Goal: Task Accomplishment & Management: Use online tool/utility

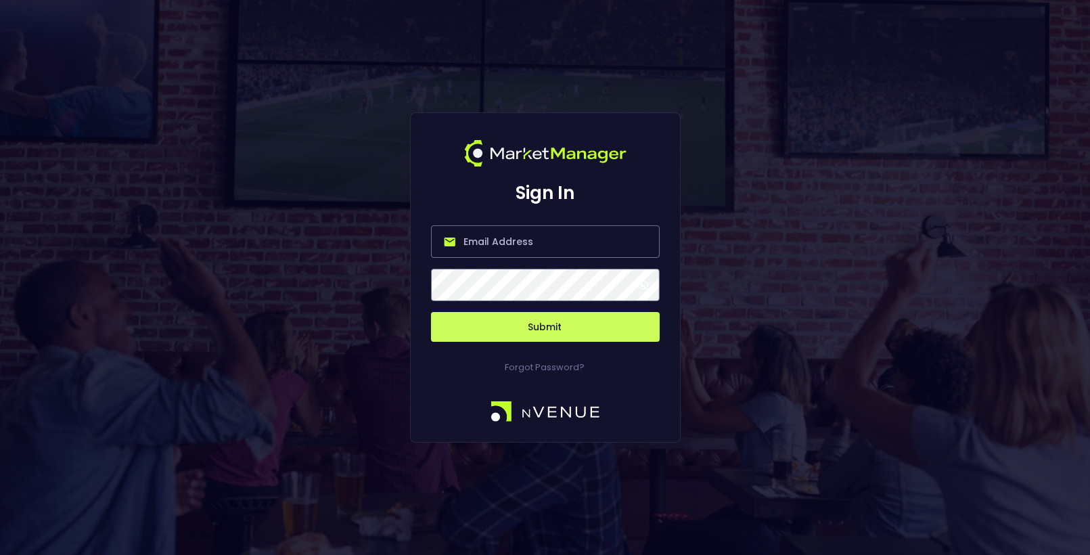
type input "[EMAIL_ADDRESS][DOMAIN_NAME]"
click at [520, 328] on button "Submit" at bounding box center [545, 327] width 229 height 30
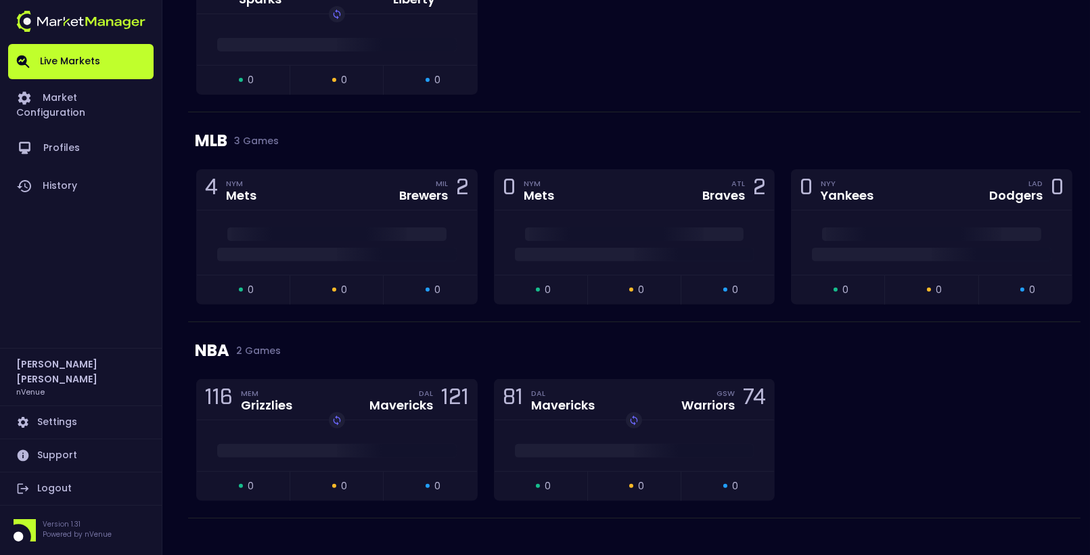
scroll to position [974, 0]
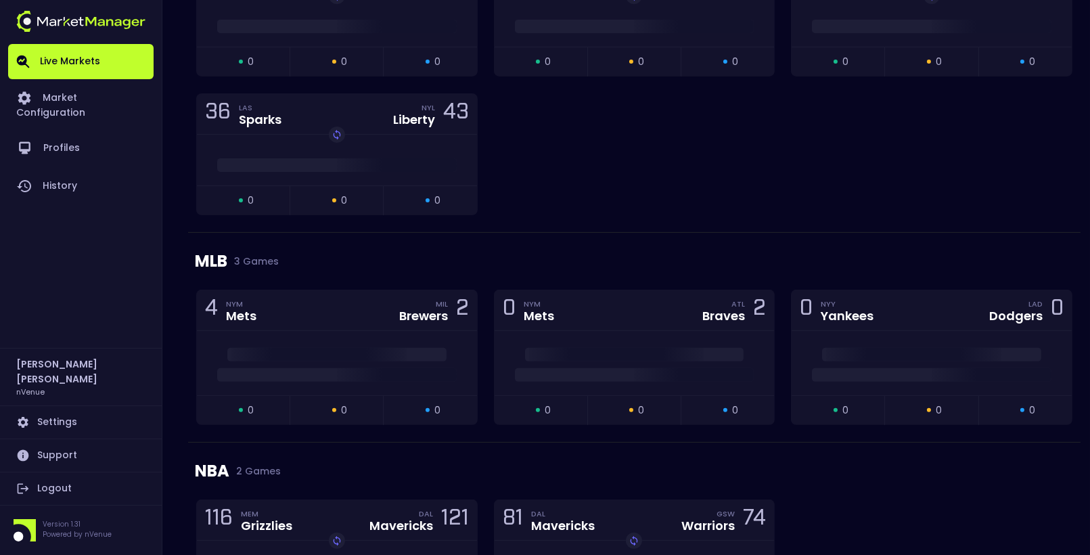
click at [861, 200] on div "79 MIN Lynx CON Sun 78 Replay Game open 0 suspended 0 closed 0 80 MIN Lynx NYL …" at bounding box center [634, 93] width 892 height 277
click at [913, 348] on div at bounding box center [931, 355] width 280 height 14
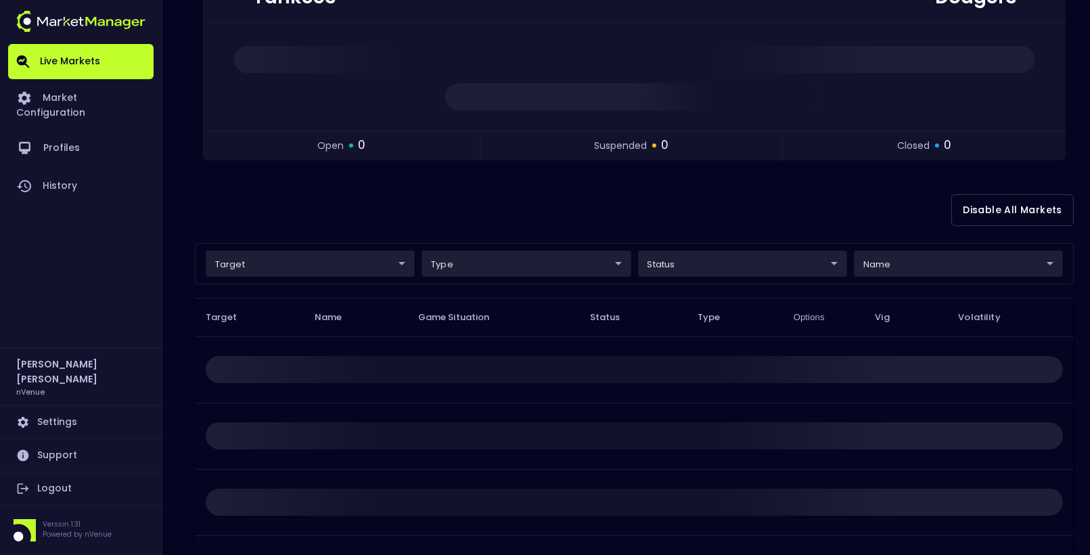
scroll to position [214, 0]
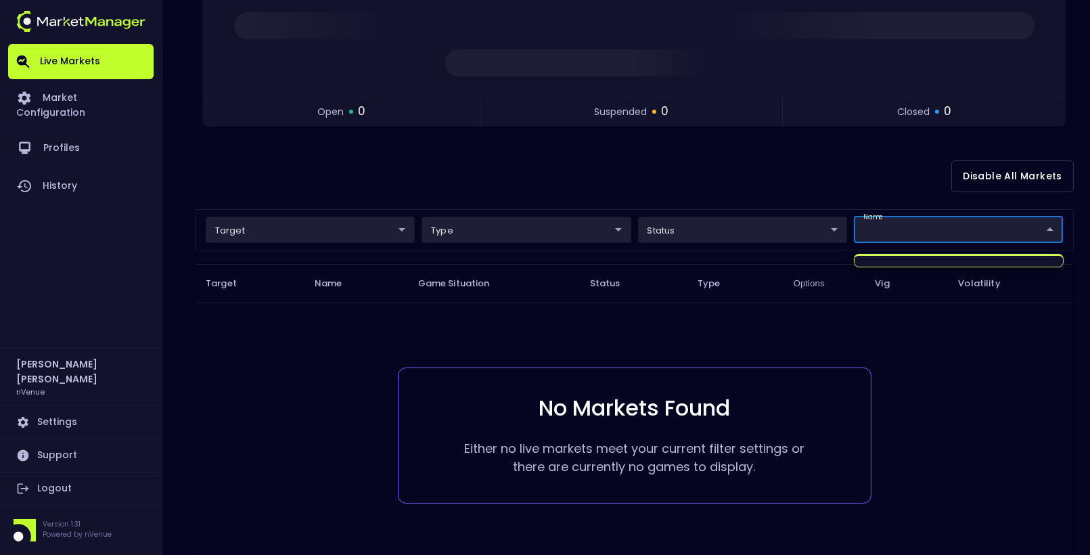
click at [925, 225] on body "Live Markets Market Configuration Profiles History [PERSON_NAME] nVenue Setting…" at bounding box center [545, 211] width 1090 height 850
click at [544, 183] on div at bounding box center [545, 277] width 1090 height 555
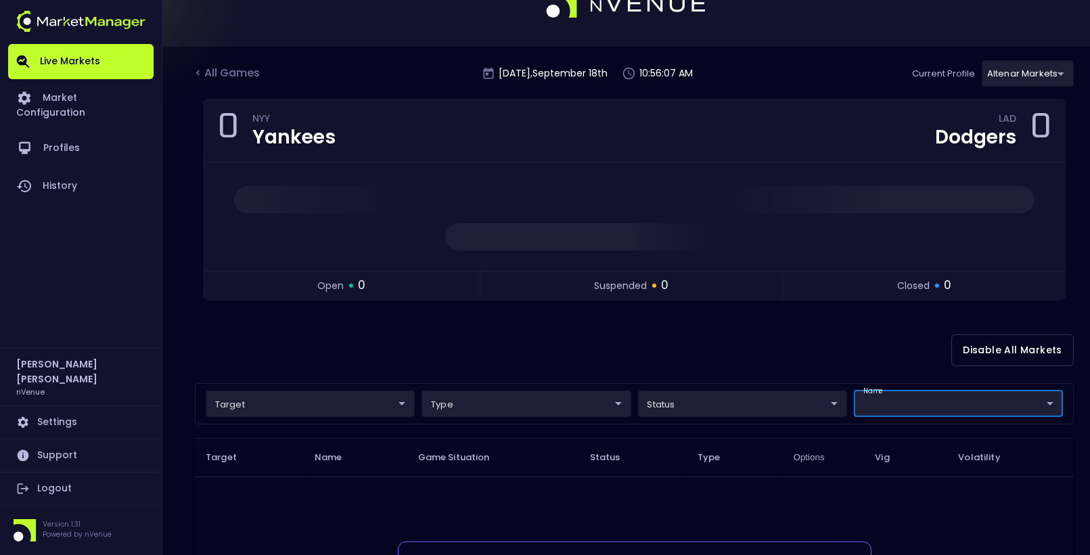
scroll to position [0, 0]
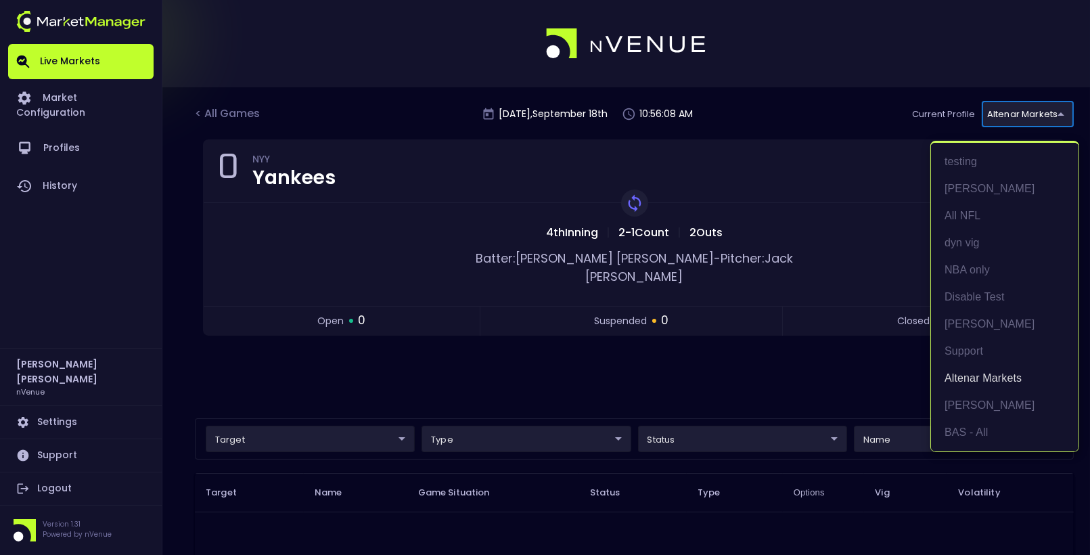
click at [1043, 115] on body "Live Markets Market Configuration Profiles History [PERSON_NAME] nVenue Setting…" at bounding box center [545, 422] width 1090 height 845
click at [981, 430] on li "BAS - All" at bounding box center [1004, 432] width 147 height 27
type input "0d810fa5-e353-4d9c-b11d-31f095cae871"
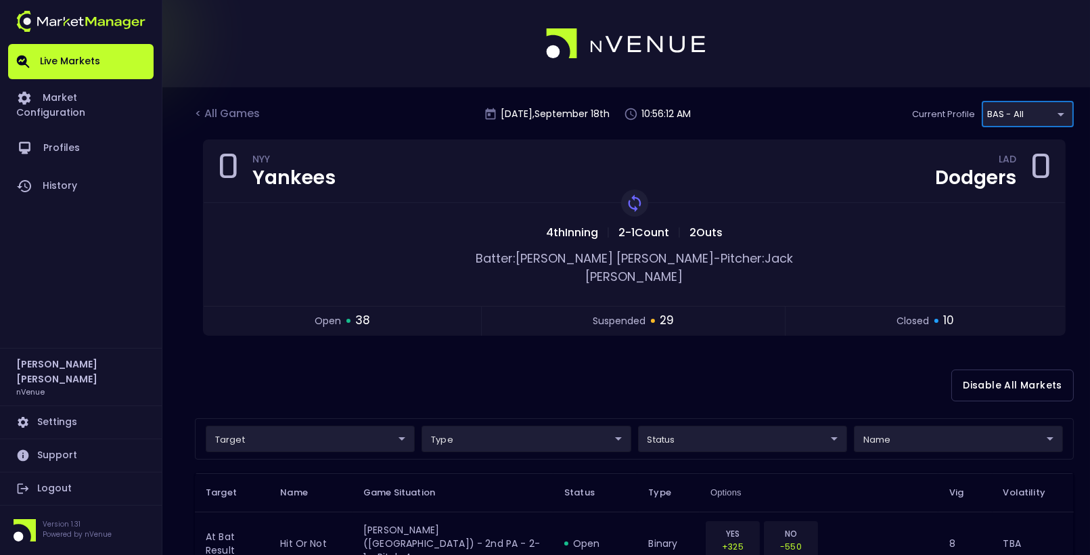
click at [746, 352] on div "Disable All Markets" at bounding box center [634, 385] width 879 height 66
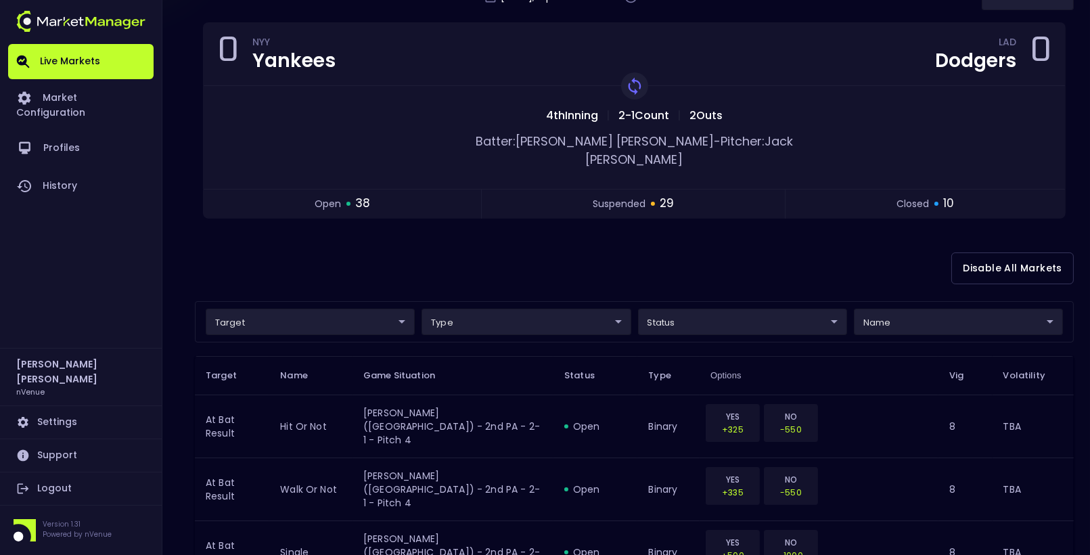
scroll to position [195, 0]
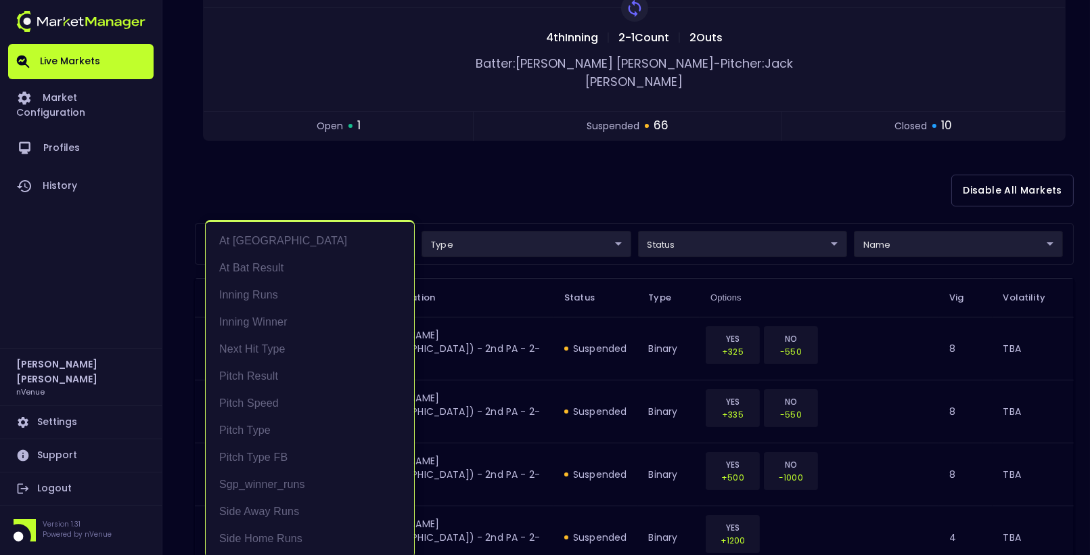
click at [258, 267] on li "At Bat Result" at bounding box center [310, 267] width 208 height 27
type input "At Bat Result"
click at [475, 136] on div at bounding box center [545, 277] width 1090 height 555
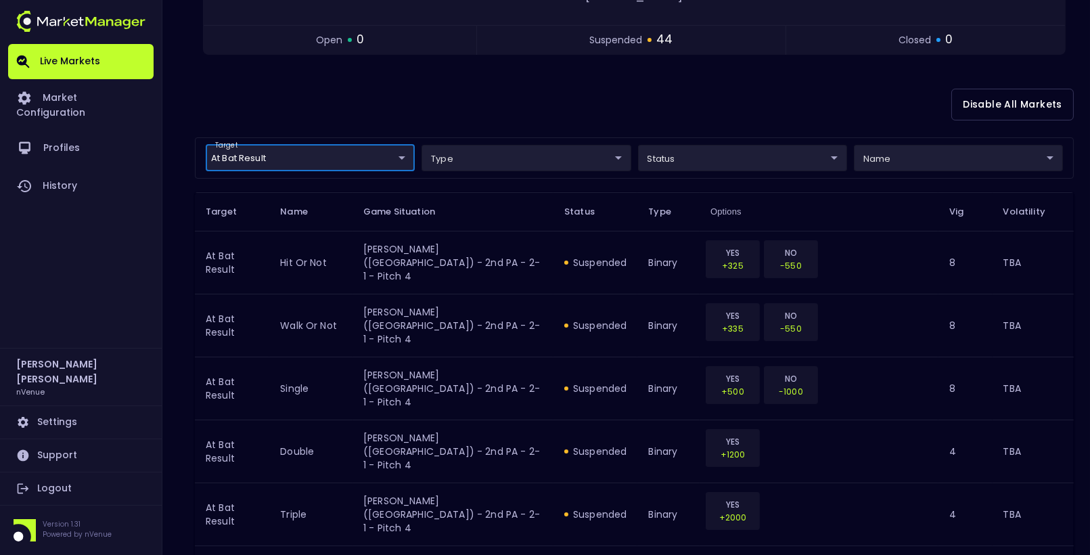
scroll to position [306, 0]
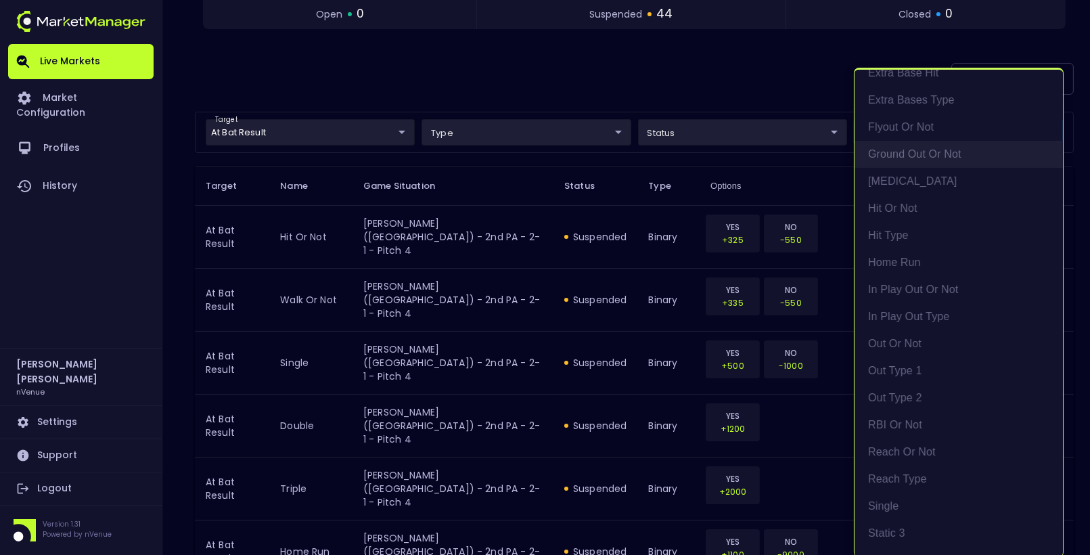
scroll to position [120, 0]
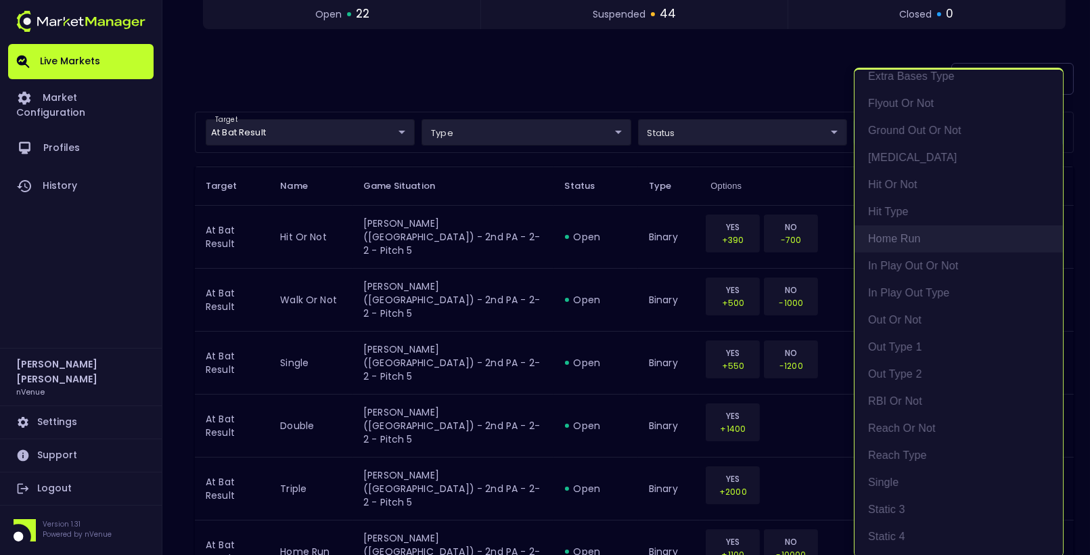
click at [905, 236] on li "home run" at bounding box center [958, 238] width 208 height 27
type input "home run"
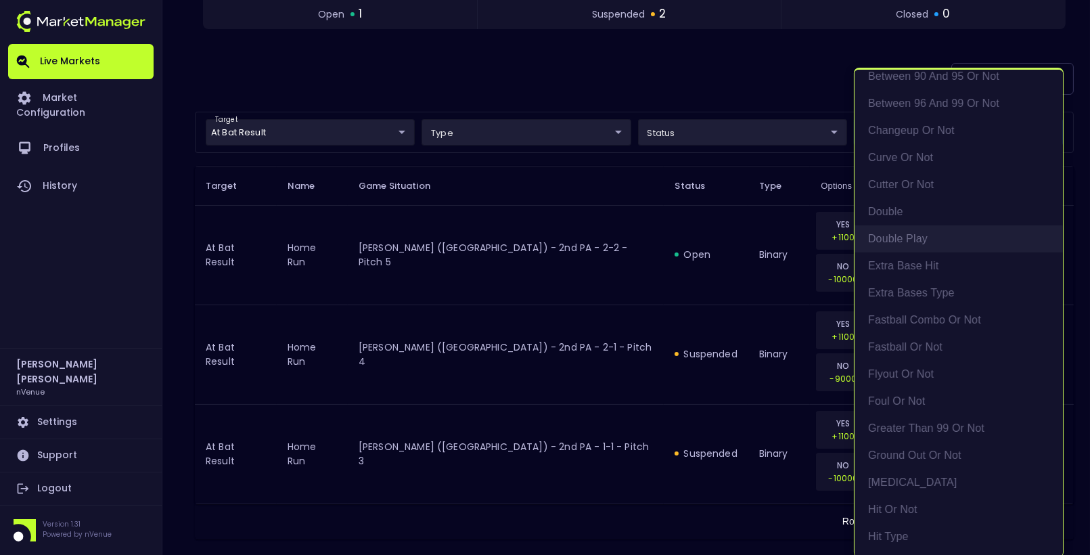
scroll to position [175, 0]
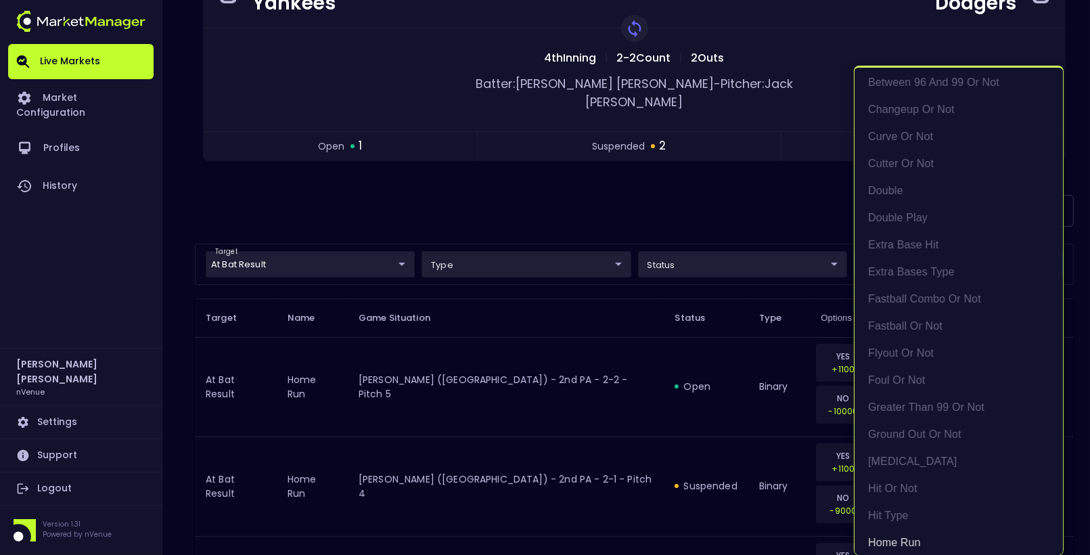
click at [630, 176] on div at bounding box center [545, 277] width 1090 height 555
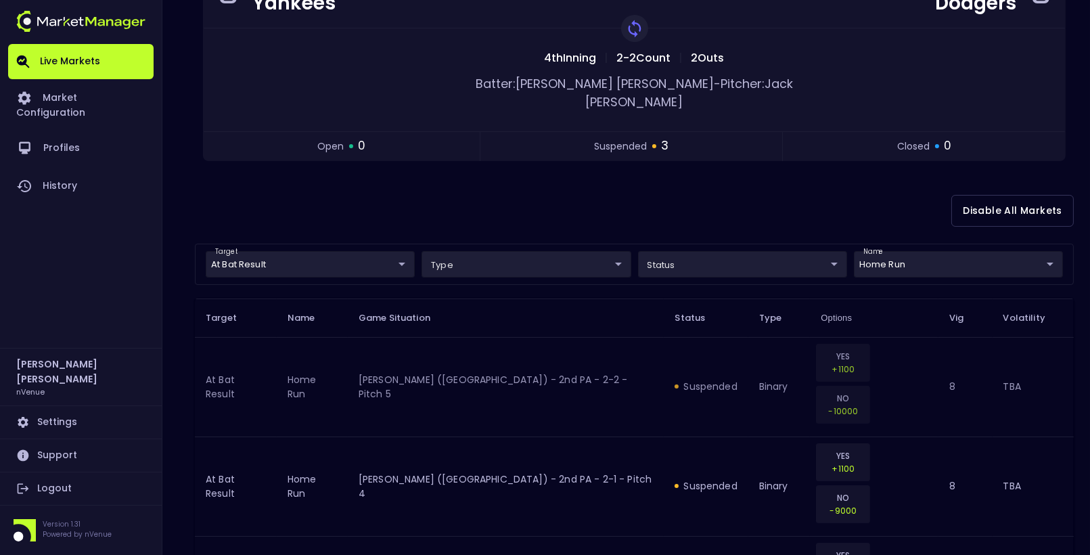
click at [748, 349] on td "binary" at bounding box center [779, 386] width 62 height 99
click at [492, 344] on td "[PERSON_NAME] ([GEOGRAPHIC_DATA]) - 2nd PA - 2-2 - Pitch 5" at bounding box center [506, 386] width 317 height 99
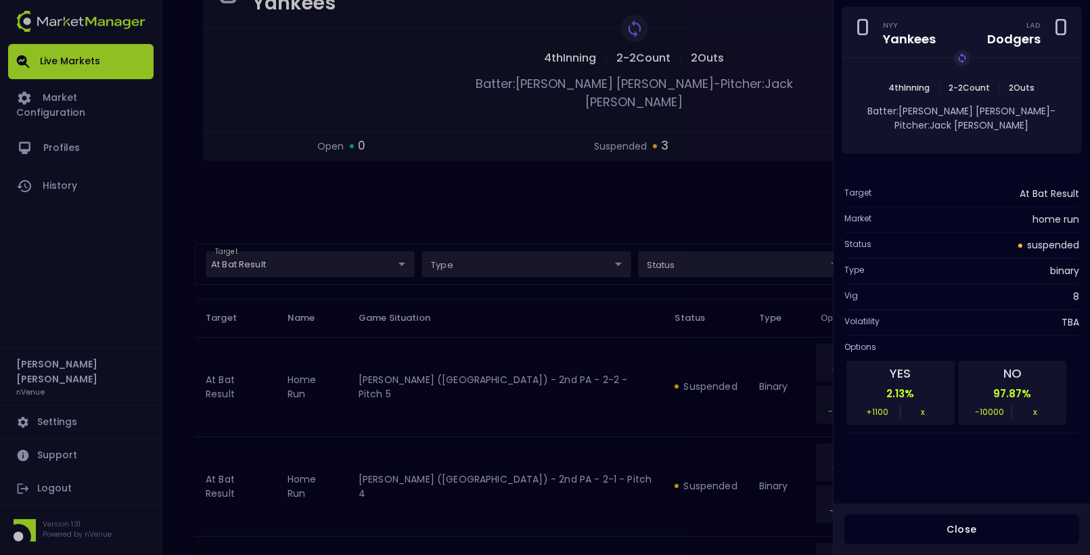
click at [534, 299] on div at bounding box center [545, 277] width 1090 height 555
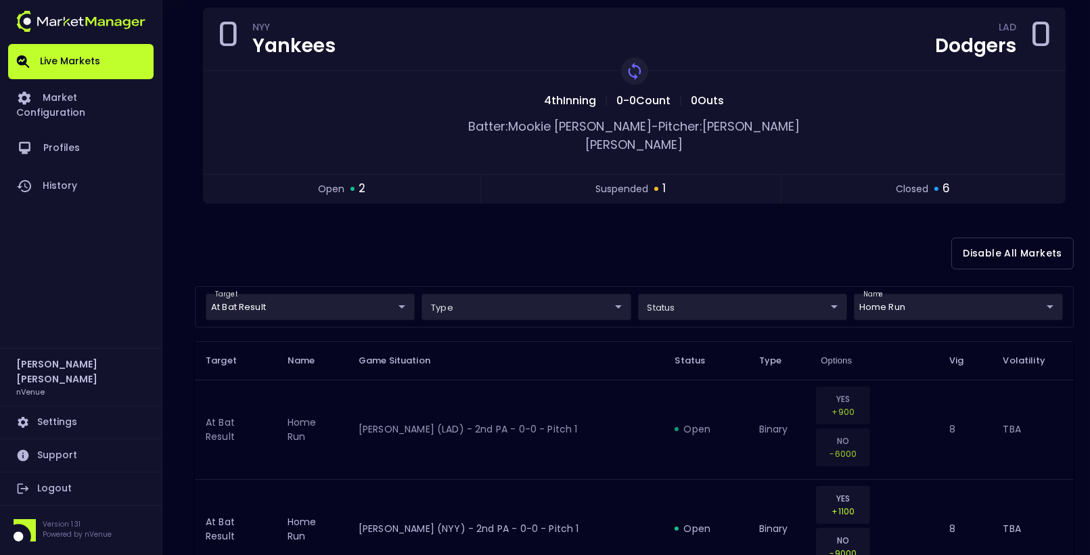
scroll to position [162, 0]
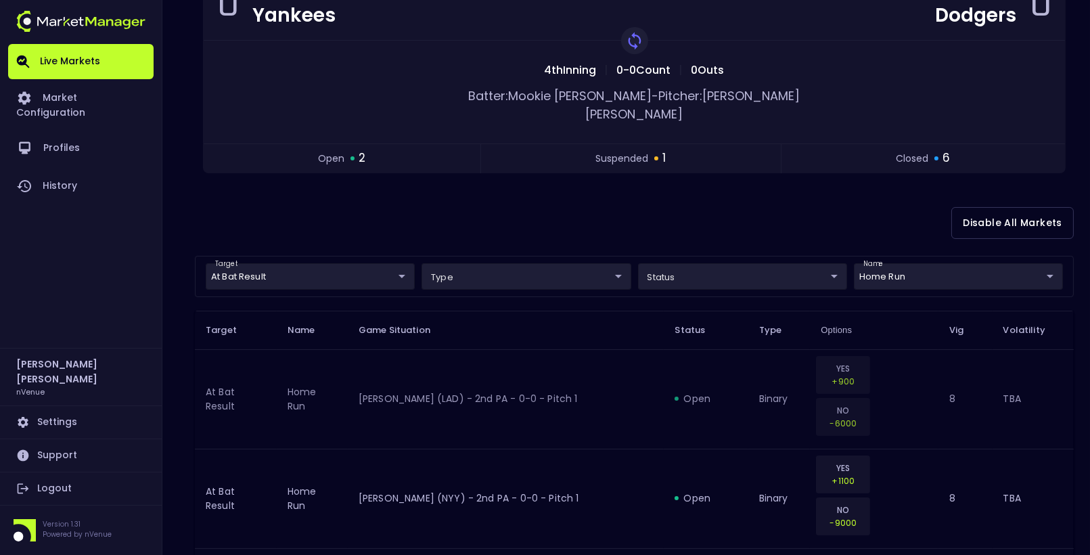
click at [429, 351] on td "[PERSON_NAME] (LAD) - 2nd PA - 0-0 - Pitch 1" at bounding box center [506, 398] width 317 height 99
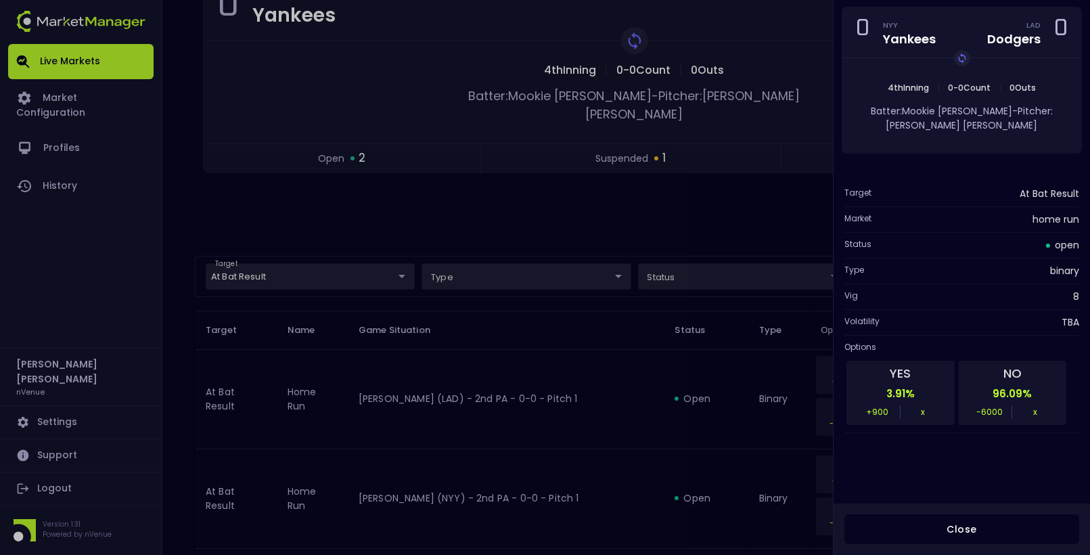
click at [603, 390] on div at bounding box center [545, 277] width 1090 height 555
